Goal: Task Accomplishment & Management: Use online tool/utility

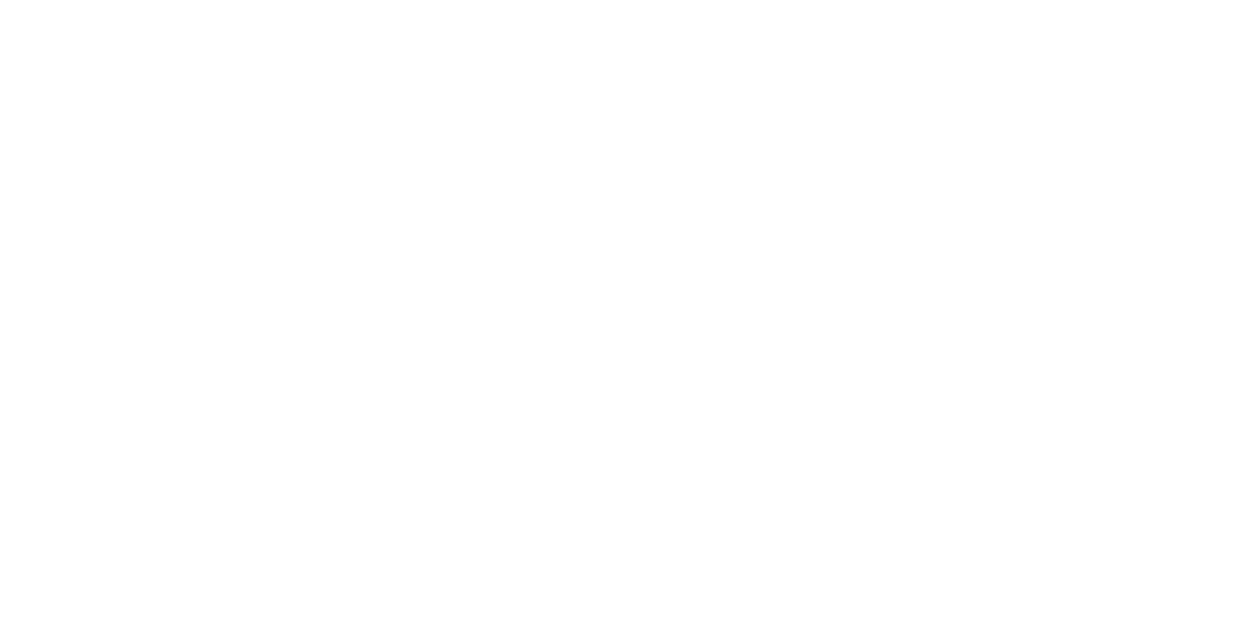
select select "*"
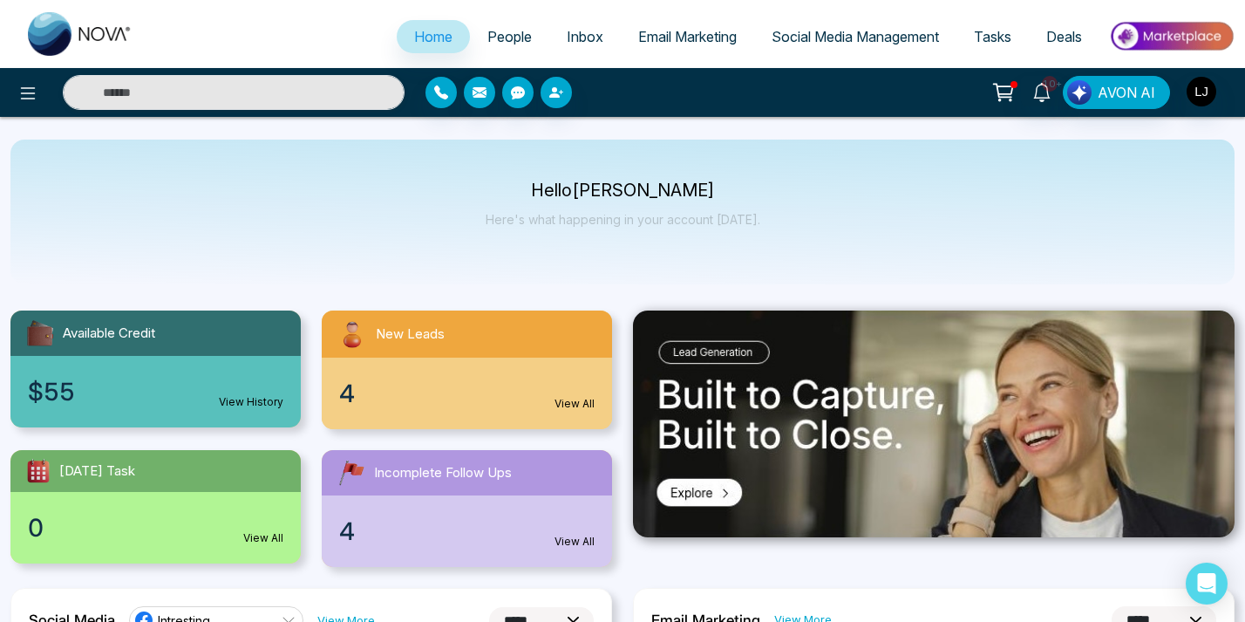
click at [799, 35] on span "Social Media Management" at bounding box center [855, 36] width 167 height 17
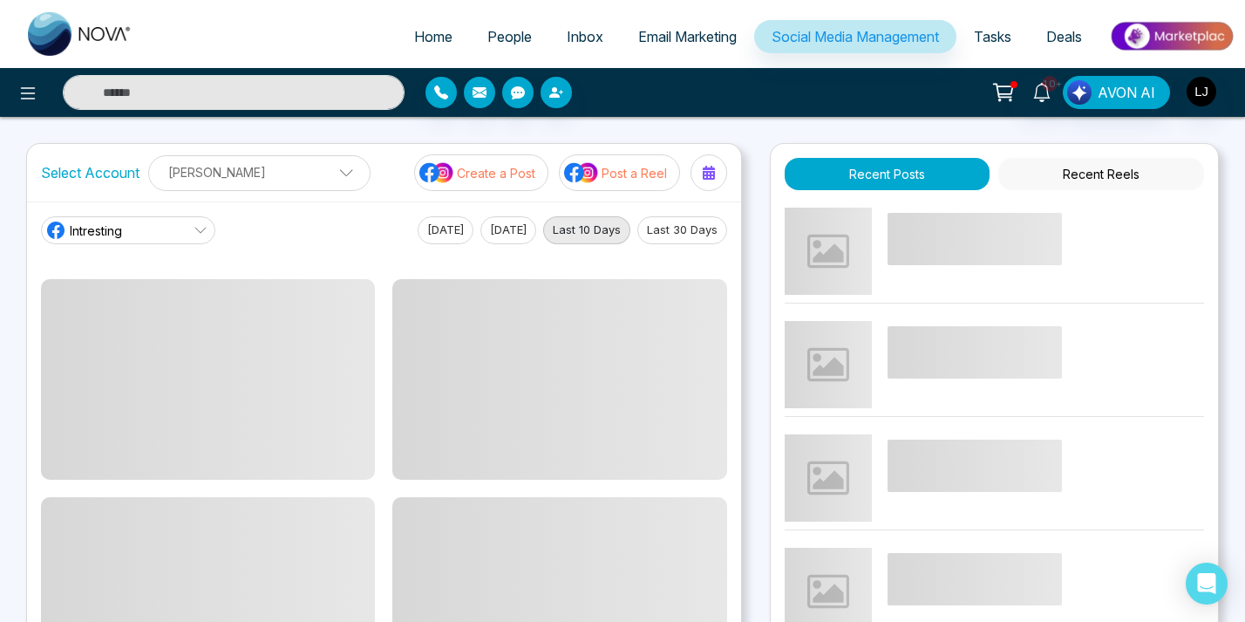
click at [783, 90] on div "10+ AVON AI" at bounding box center [986, 92] width 498 height 33
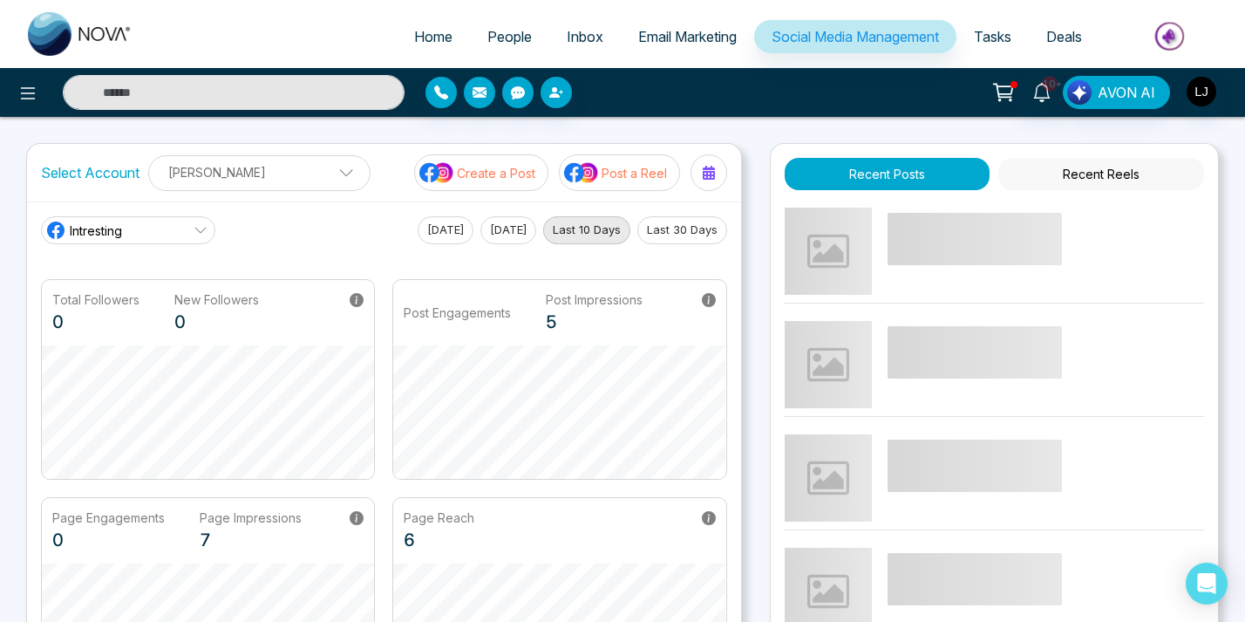
click at [609, 153] on div "Select Account [PERSON_NAME] [PERSON_NAME] Add Social Accounts Create a Post Po…" at bounding box center [384, 173] width 714 height 58
click at [610, 160] on button "Post a Reel" at bounding box center [619, 172] width 121 height 37
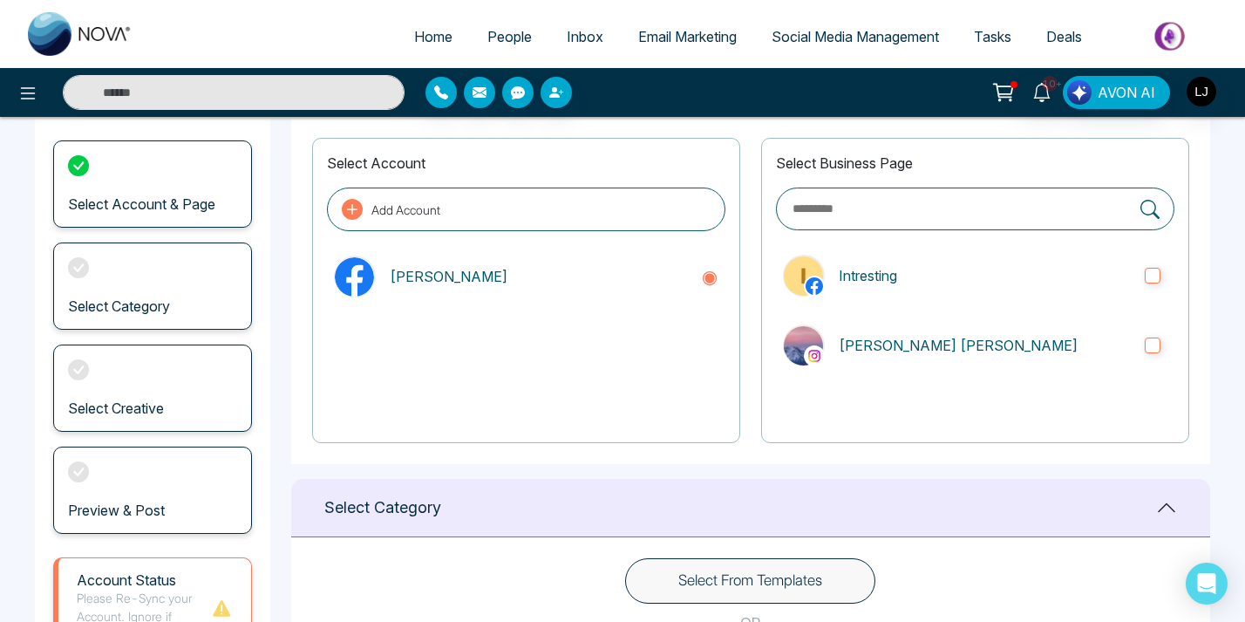
scroll to position [407, 0]
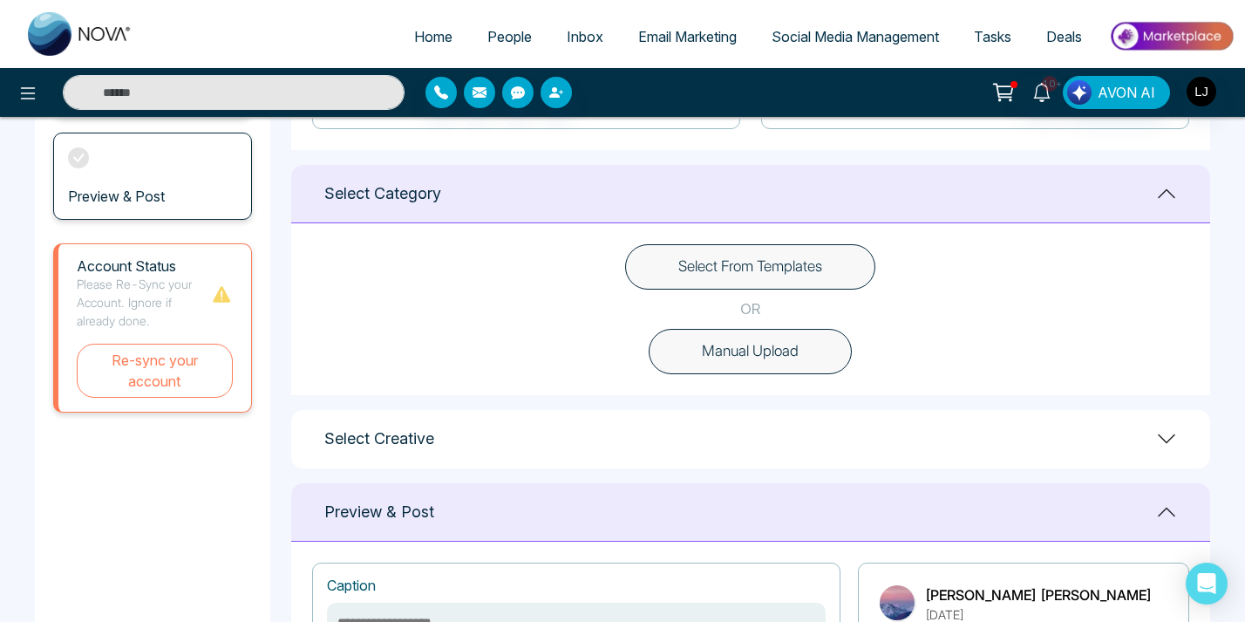
click at [729, 263] on button "Select From Templates" at bounding box center [750, 266] width 250 height 45
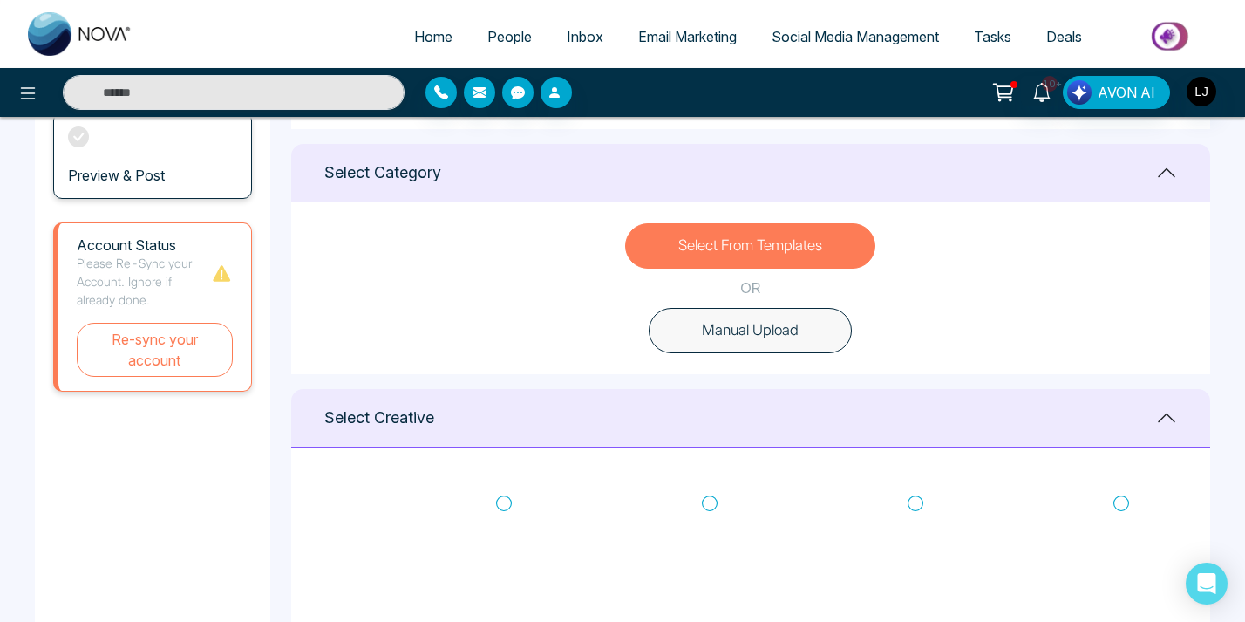
scroll to position [430, 0]
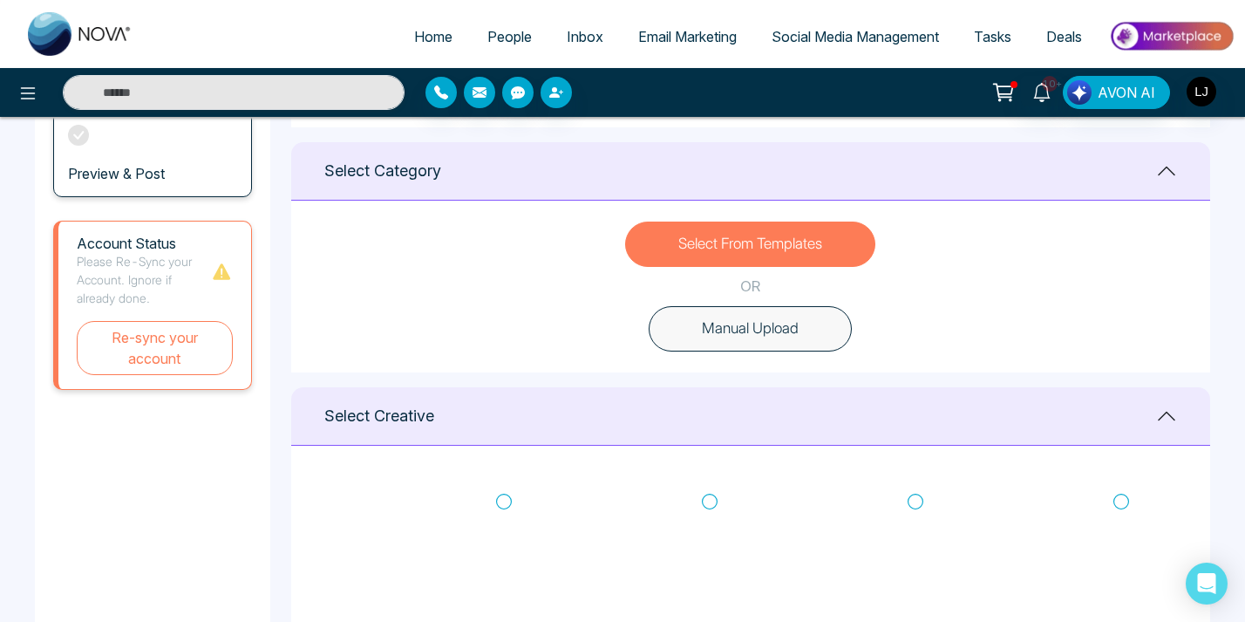
click at [821, 237] on button "Select From Templates" at bounding box center [750, 243] width 250 height 45
click at [1228, 279] on main "**********" at bounding box center [622, 508] width 1245 height 1642
click at [815, 249] on button "Select From Templates" at bounding box center [750, 243] width 250 height 45
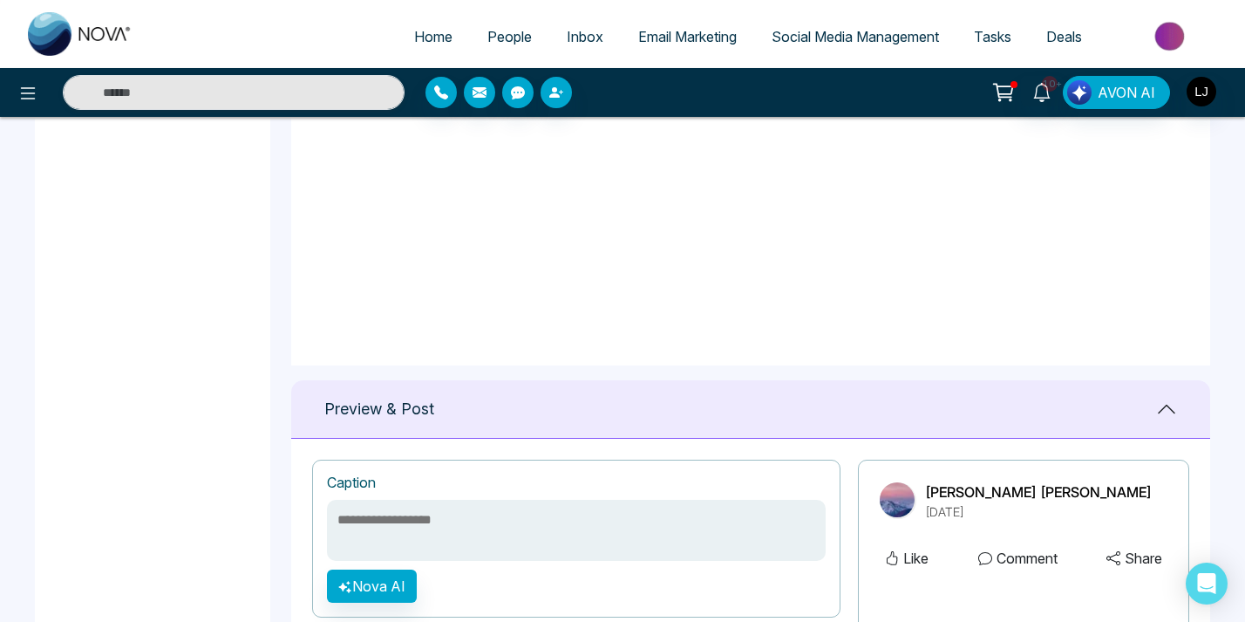
scroll to position [585, 0]
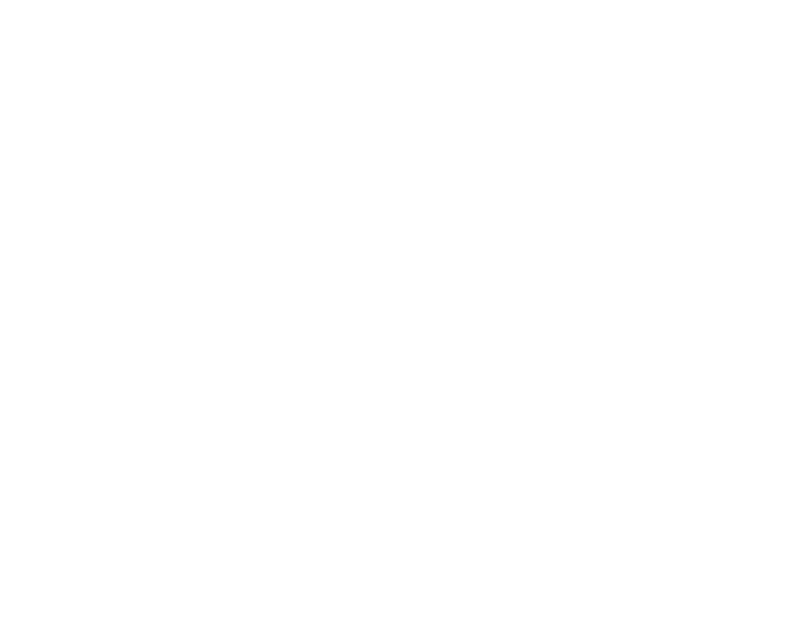
select select "*"
